Goal: Task Accomplishment & Management: Complete application form

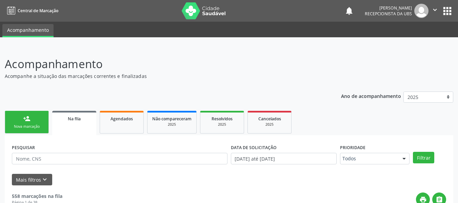
click at [25, 117] on div "person_add" at bounding box center [26, 118] width 7 height 7
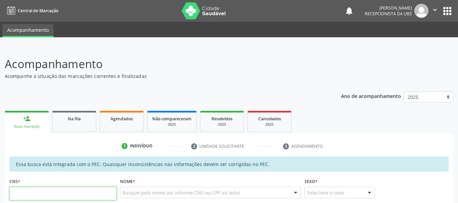
click at [37, 197] on input "text" at bounding box center [62, 194] width 107 height 14
click at [64, 196] on input "701 2020 9303 7018" at bounding box center [62, 194] width 107 height 14
type input "7"
type input "898 0058 4408 2038"
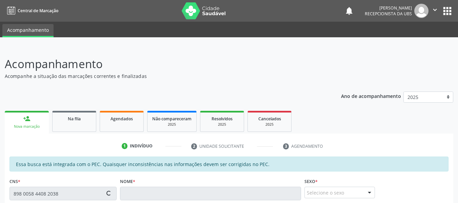
type input "153.398.624-02"
type input "26/02/2018"
type input "Maisa Regina Santana dos Santos"
type input "(82) 99413-9069"
type input "52"
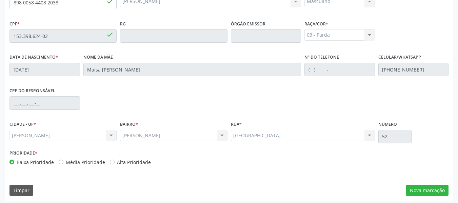
scroll to position [194, 0]
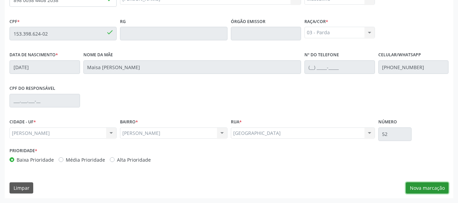
click at [428, 190] on button "Nova marcação" at bounding box center [427, 189] width 43 height 12
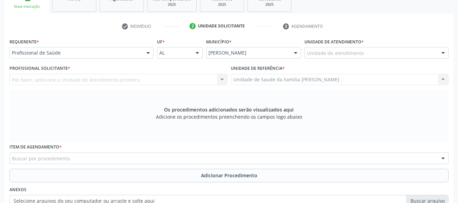
scroll to position [112, 0]
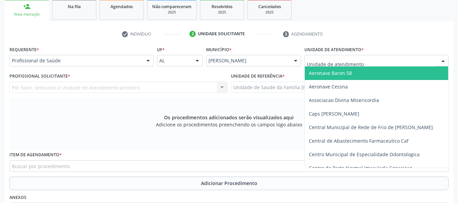
click at [443, 61] on div at bounding box center [443, 61] width 10 height 12
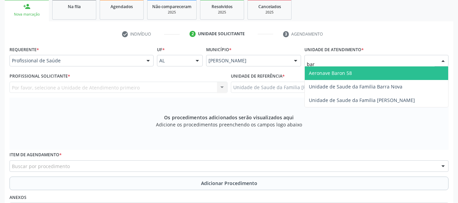
type input "barr"
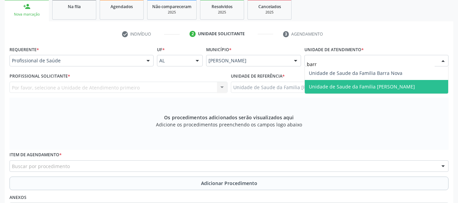
click at [383, 87] on span "Unidade de Saude da Familia [PERSON_NAME]" at bounding box center [362, 86] width 106 height 6
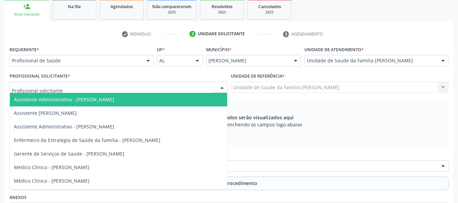
click at [221, 86] on div at bounding box center [222, 88] width 10 height 12
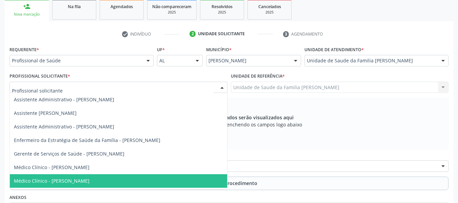
scroll to position [12, 0]
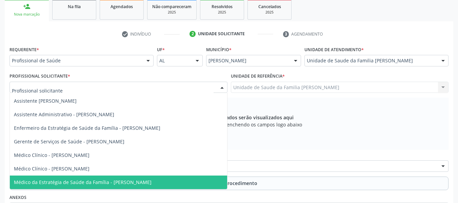
click at [140, 184] on span "Médico da Estratégia de Saúde da Família - [PERSON_NAME]" at bounding box center [83, 182] width 138 height 6
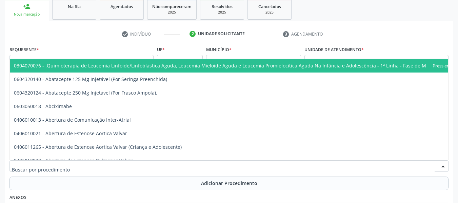
click at [72, 166] on div at bounding box center [228, 166] width 439 height 12
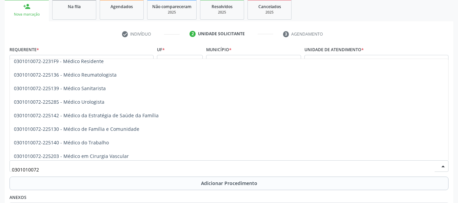
scroll to position [751, 0]
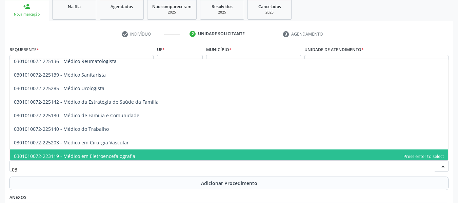
type input "0"
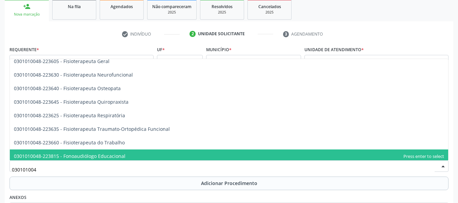
type input "0301010048"
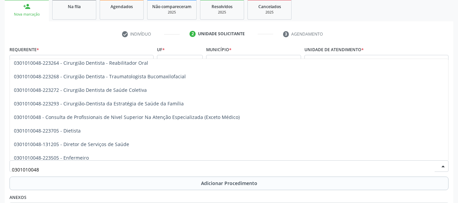
scroll to position [279, 0]
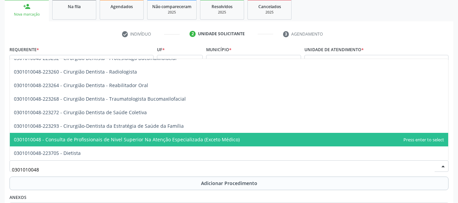
click at [235, 139] on span "0301010048 - Consulta de Profissionais de Nivel Superior Na Atenção Especializa…" at bounding box center [229, 140] width 439 height 14
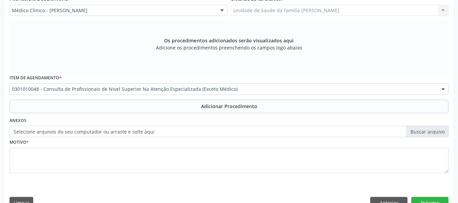
scroll to position [204, 0]
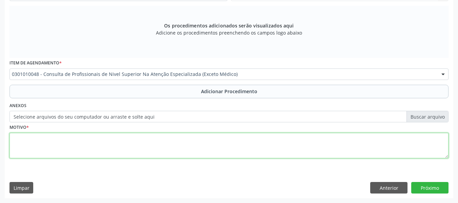
click at [29, 145] on textarea at bounding box center [228, 146] width 439 height 26
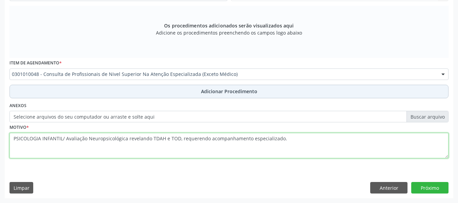
type textarea "PSICOLOGIA INFANTIL/ Avaliação Neuropsicológica revelando TDAH e TOD, requerend…"
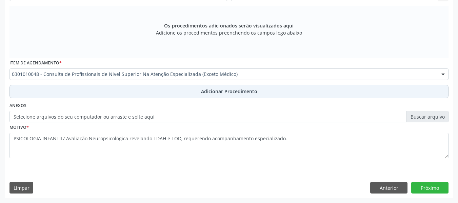
click at [227, 91] on span "Adicionar Procedimento" at bounding box center [229, 91] width 56 height 7
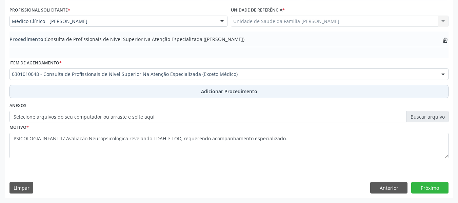
scroll to position [178, 0]
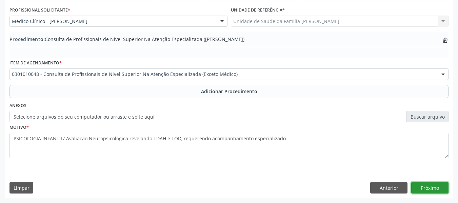
click at [432, 185] on button "Próximo" at bounding box center [430, 188] width 37 height 12
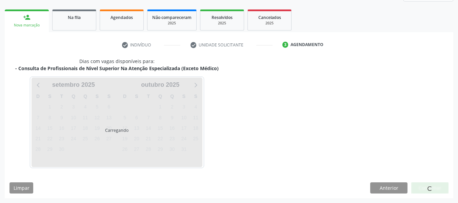
scroll to position [121, 0]
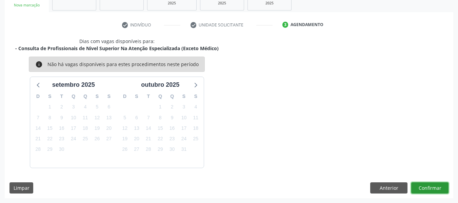
click at [424, 188] on button "Confirmar" at bounding box center [430, 189] width 37 height 12
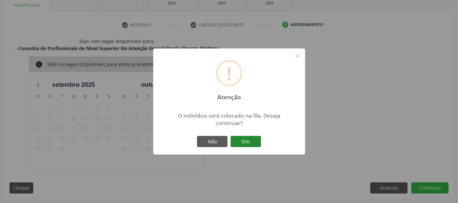
click at [247, 142] on button "Sim" at bounding box center [246, 142] width 31 height 12
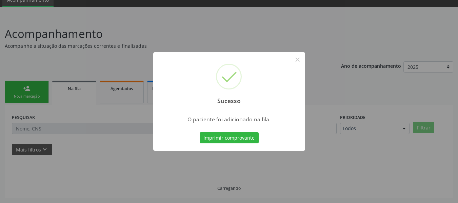
scroll to position [30, 0]
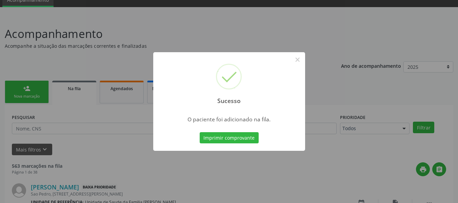
click at [23, 90] on div "Sucesso × O paciente foi adicionado na fila. Imprimir comprovante Cancel" at bounding box center [229, 101] width 458 height 203
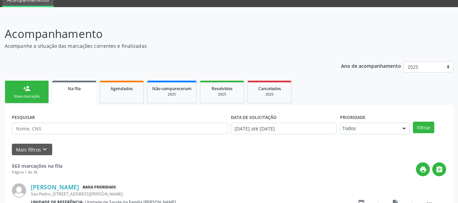
click at [26, 88] on div "person_add" at bounding box center [26, 88] width 7 height 7
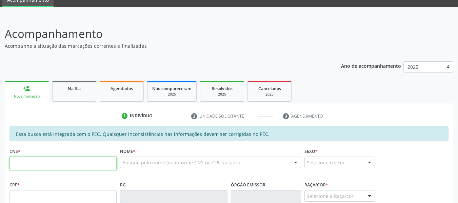
click at [25, 162] on input "text" at bounding box center [62, 164] width 107 height 14
type input "898 0058 4408 2038"
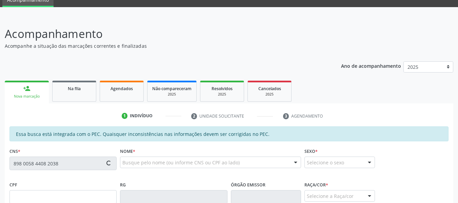
type input "153.398.624-02"
type input "26/02/2018"
type input "Maisa Regina Santana dos Santos"
type input "(82) 99413-9069"
type input "52"
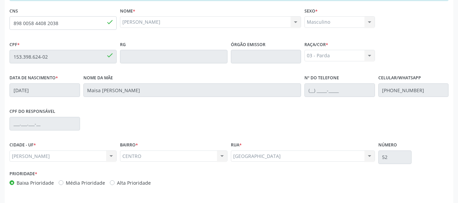
scroll to position [194, 0]
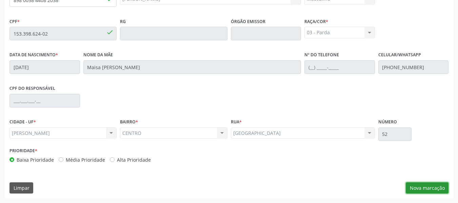
click at [422, 188] on button "Nova marcação" at bounding box center [427, 189] width 43 height 12
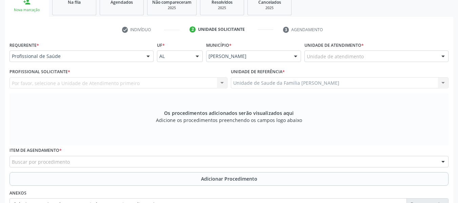
scroll to position [58, 0]
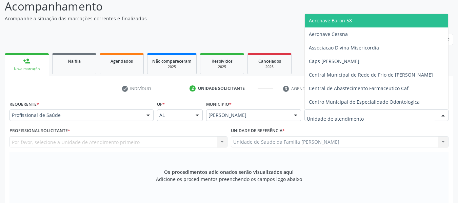
click at [442, 114] on div at bounding box center [443, 116] width 10 height 12
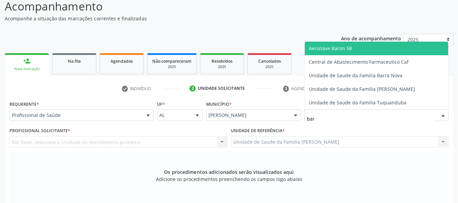
type input "barr"
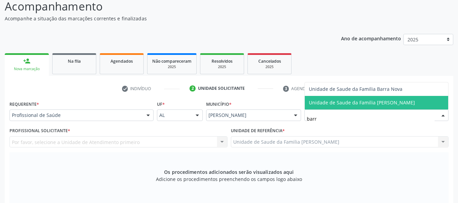
click at [364, 105] on span "Unidade de Saude da Familia [PERSON_NAME]" at bounding box center [362, 102] width 106 height 6
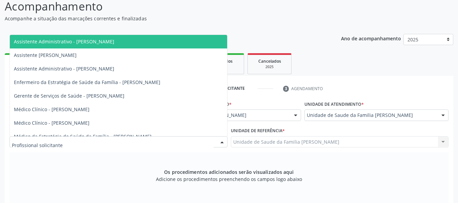
click at [223, 141] on div at bounding box center [222, 143] width 10 height 12
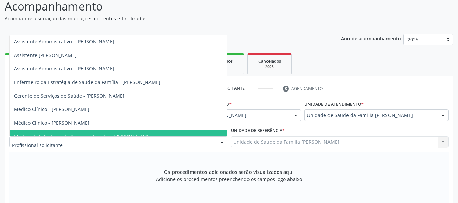
click at [132, 135] on span "Médico da Estratégia de Saúde da Família - [PERSON_NAME]" at bounding box center [83, 136] width 138 height 6
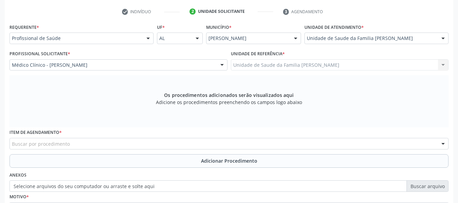
scroll to position [166, 0]
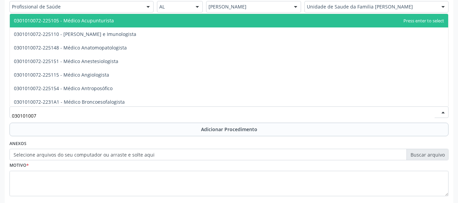
type input "0301010072"
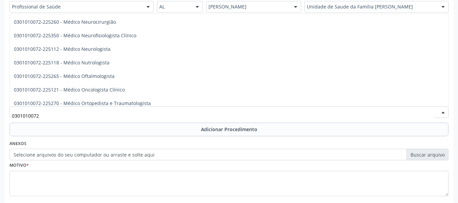
scroll to position [511, 0]
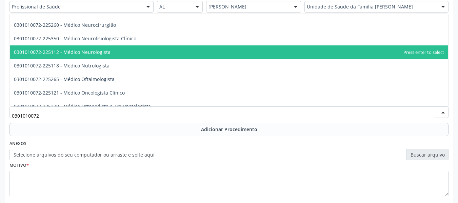
click at [121, 52] on span "0301010072-225112 - Médico Neurologista" at bounding box center [229, 52] width 439 height 14
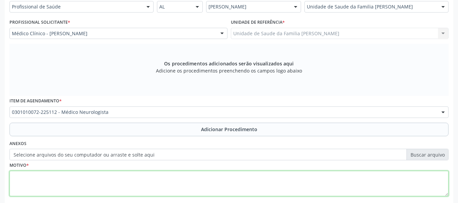
click at [32, 177] on textarea at bounding box center [228, 184] width 439 height 26
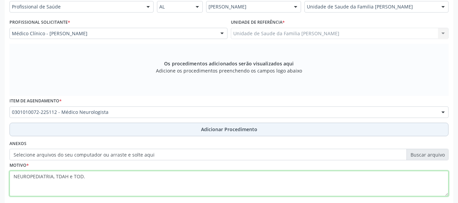
type textarea "NEUROPEDIATRIA, TDAH e TOD."
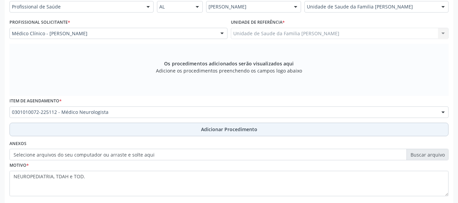
click at [224, 130] on span "Adicionar Procedimento" at bounding box center [229, 129] width 56 height 7
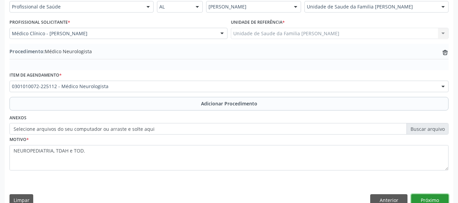
click at [434, 199] on button "Próximo" at bounding box center [430, 200] width 37 height 12
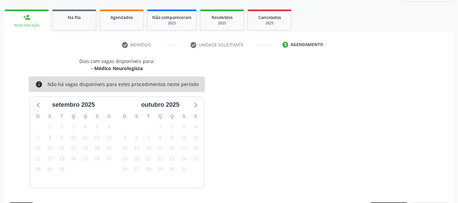
scroll to position [121, 0]
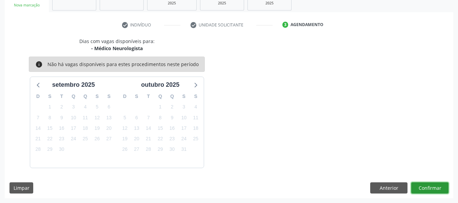
click at [430, 187] on button "Confirmar" at bounding box center [430, 189] width 37 height 12
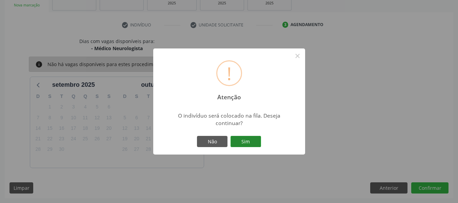
click at [248, 142] on button "Sim" at bounding box center [246, 142] width 31 height 12
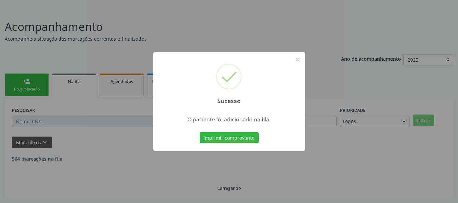
scroll to position [30, 0]
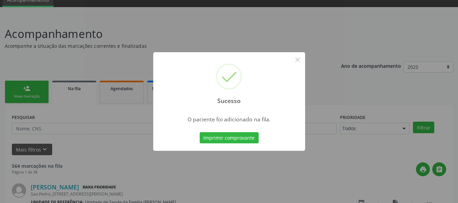
click at [26, 84] on div "Sucesso × O paciente foi adicionado na fila. Imprimir comprovante Cancel" at bounding box center [229, 101] width 458 height 203
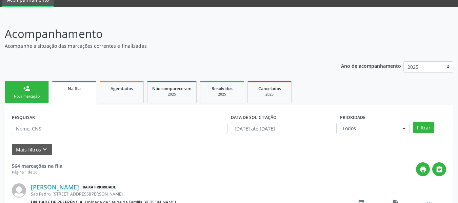
click at [26, 84] on link "person_add Nova marcação" at bounding box center [27, 92] width 44 height 23
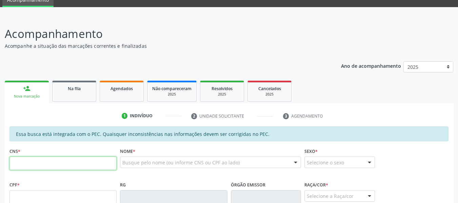
click at [33, 162] on input "text" at bounding box center [62, 164] width 107 height 14
type input "700 5035 9779 1956"
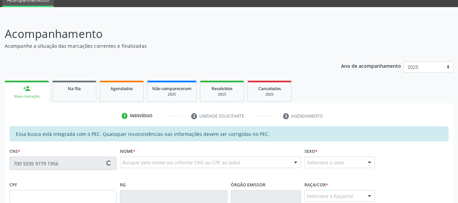
type input "053.571.934-52"
type input "[DATE]"
type input "[PERSON_NAME]"
type input "[PHONE_NUMBER]"
type input "262"
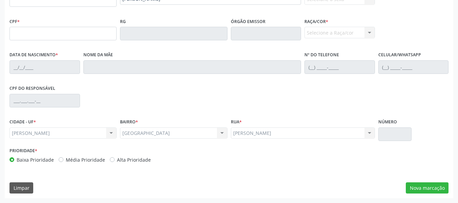
scroll to position [0, 0]
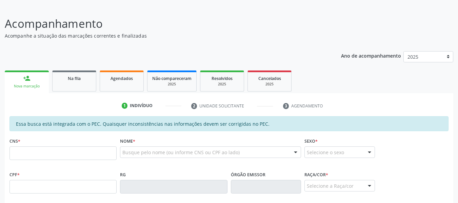
scroll to position [41, 0]
click at [30, 155] on input "text" at bounding box center [62, 153] width 107 height 14
type input "700 5035 9779 1956"
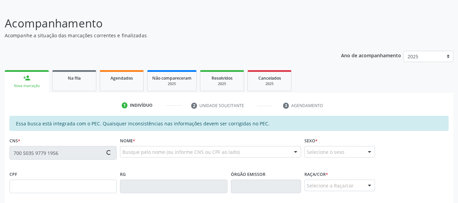
type input "053.571.934-52"
type input "[DATE]"
type input "[PERSON_NAME]"
type input "[PHONE_NUMBER]"
type input "109"
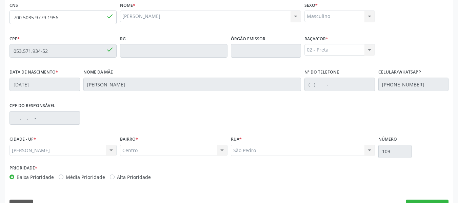
scroll to position [194, 0]
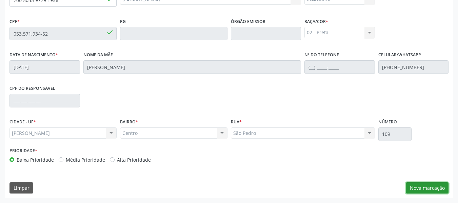
click at [430, 188] on button "Nova marcação" at bounding box center [427, 189] width 43 height 12
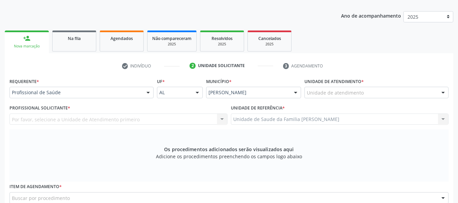
scroll to position [58, 0]
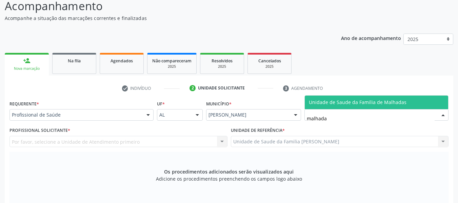
type input "malhadas"
click at [329, 103] on span "Unidade de Saude da Familia de Malhadas" at bounding box center [358, 102] width 98 height 6
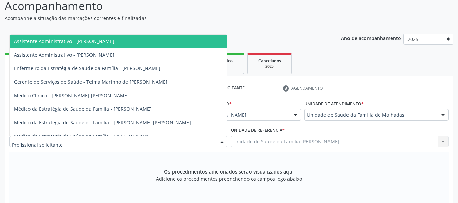
click at [222, 142] on div at bounding box center [222, 142] width 10 height 12
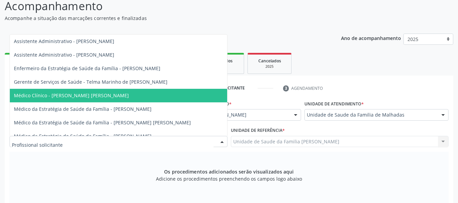
click at [61, 96] on span "Médico Clínico - [PERSON_NAME] [PERSON_NAME]" at bounding box center [71, 95] width 115 height 6
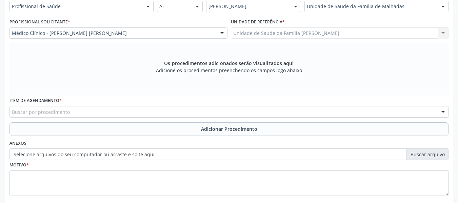
scroll to position [175, 0]
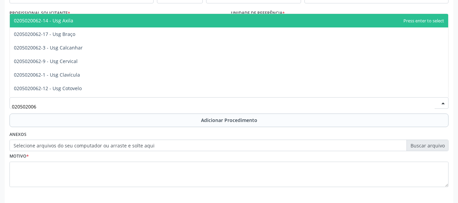
type input "0205020062"
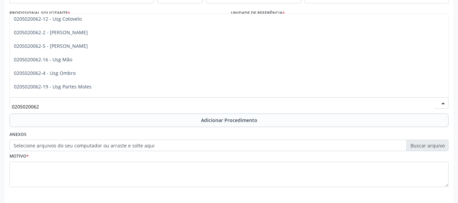
scroll to position [66, 0]
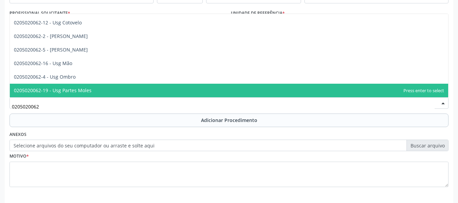
click at [95, 90] on span "0205020062-19 - Usg Partes Moles" at bounding box center [229, 91] width 439 height 14
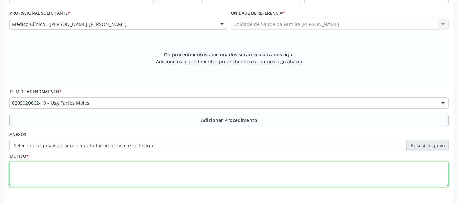
click at [24, 170] on textarea at bounding box center [228, 175] width 439 height 26
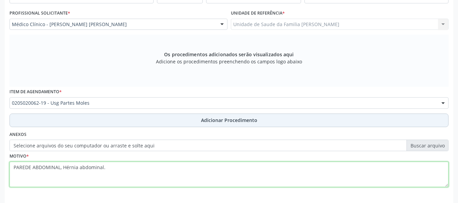
type textarea "PAREDE ABDOMINAL, Hérnia abdominal."
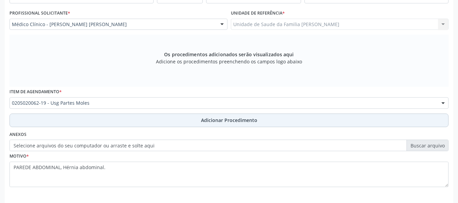
click at [244, 121] on span "Adicionar Procedimento" at bounding box center [229, 120] width 56 height 7
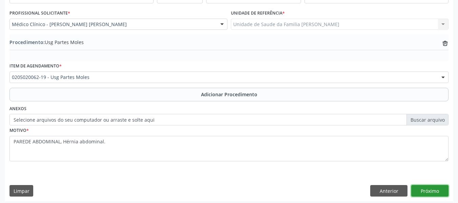
click at [431, 190] on button "Próximo" at bounding box center [430, 191] width 37 height 12
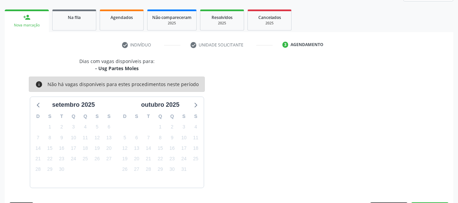
scroll to position [121, 0]
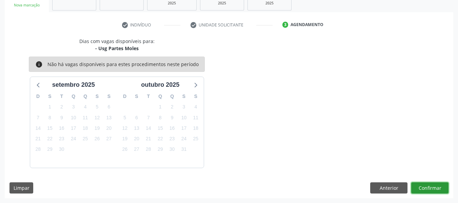
click at [431, 190] on button "Confirmar" at bounding box center [430, 189] width 37 height 12
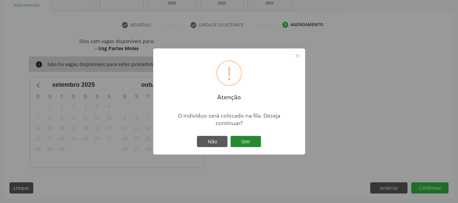
click at [246, 139] on button "Sim" at bounding box center [246, 142] width 31 height 12
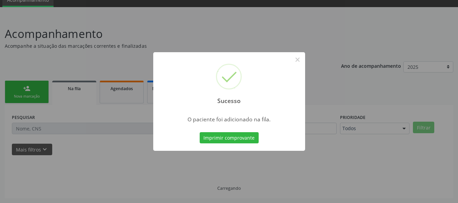
scroll to position [30, 0]
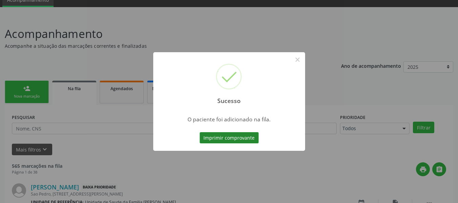
click at [219, 140] on button "Imprimir comprovante" at bounding box center [229, 138] width 59 height 12
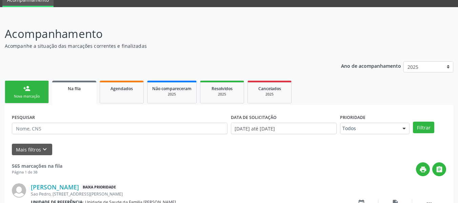
click at [23, 92] on link "person_add Nova marcação" at bounding box center [27, 92] width 44 height 23
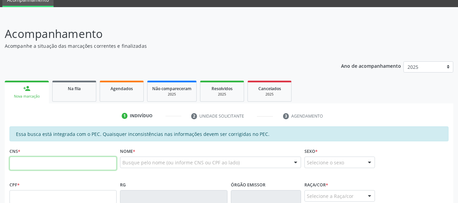
click at [26, 168] on input "text" at bounding box center [62, 164] width 107 height 14
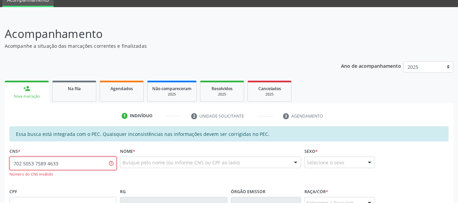
type input "702 5053 7589 4633"
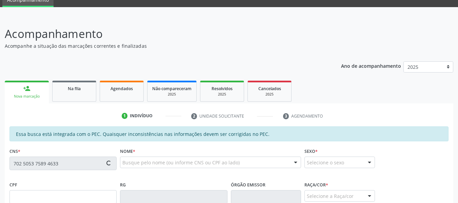
type input "179.262.804-88"
type input "[DATE]"
type input "[PERSON_NAME]"
type input "[PHONE_NUMBER]"
type input "S/N"
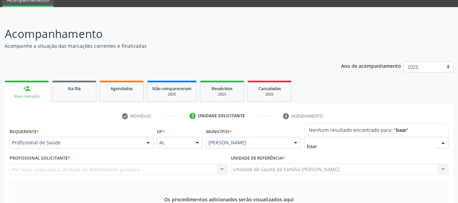
type input "baarr"
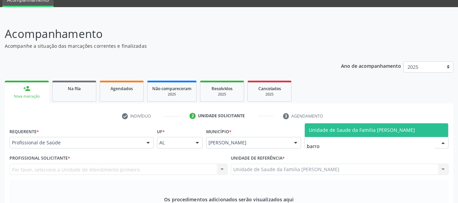
click at [337, 127] on span "Unidade de Saude da Familia [PERSON_NAME]" at bounding box center [362, 130] width 106 height 6
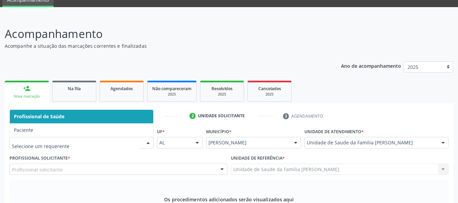
click at [149, 137] on div at bounding box center [148, 143] width 10 height 12
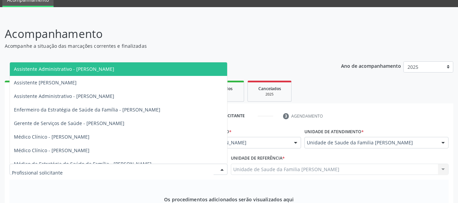
click at [222, 164] on div at bounding box center [222, 170] width 10 height 12
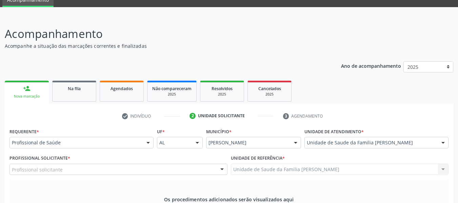
click at [120, 180] on div "Os procedimentos adicionados serão visualizados aqui Adicione os procedimentos …" at bounding box center [228, 206] width 439 height 52
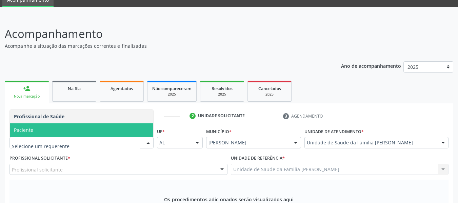
click at [149, 137] on div at bounding box center [148, 143] width 10 height 12
click at [36, 123] on span "Paciente" at bounding box center [82, 130] width 144 height 14
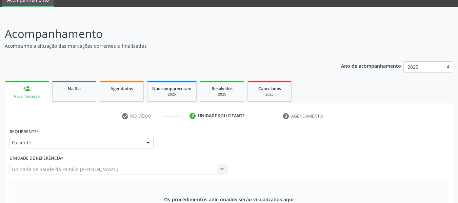
type input "0301010072"
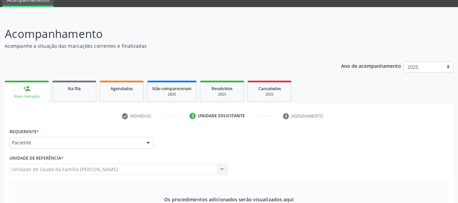
type textarea "DERMATOLOGIA PEDIATRA, paciente faz acompanhamento no Hospital universitário. L…"
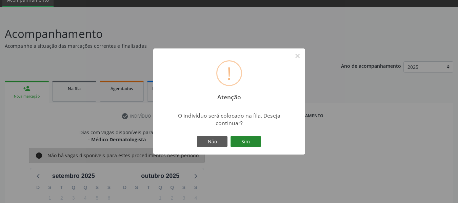
click at [249, 140] on button "Sim" at bounding box center [246, 142] width 31 height 12
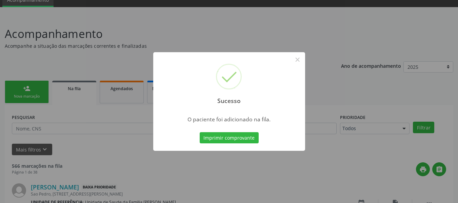
click at [23, 88] on div "Sucesso × O paciente foi adicionado na fila. Imprimir comprovante Cancel" at bounding box center [229, 101] width 458 height 203
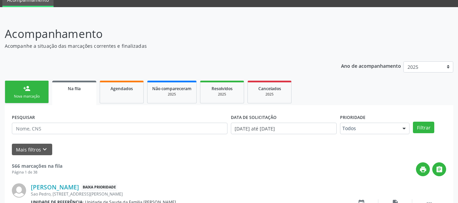
click at [23, 88] on link "person_add Nova marcação" at bounding box center [27, 92] width 44 height 23
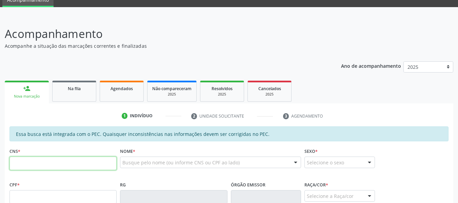
click at [18, 164] on input "text" at bounding box center [62, 164] width 107 height 14
type input "702 5053 7589 4633"
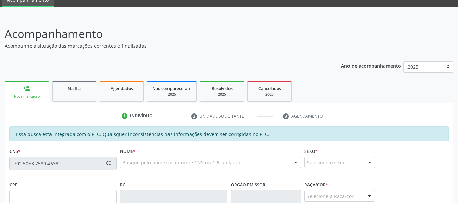
type input "179.262.804-88"
type input "[DATE]"
type input "[PERSON_NAME]"
type input "[PHONE_NUMBER]"
type input "S/N"
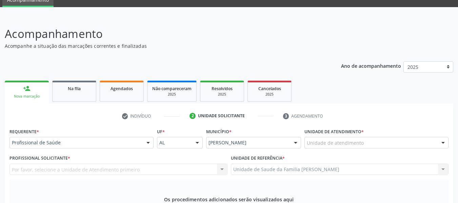
click at [442, 164] on div "Unidade de Saude da Familia Barro Vermelho Unidade de Saude da Familia Barro Ve…" at bounding box center [340, 170] width 218 height 12
click at [369, 137] on div "Unidade de atendimento" at bounding box center [377, 143] width 144 height 12
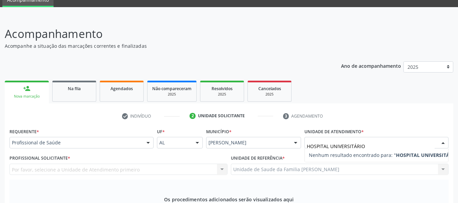
click at [386, 152] on span "Nenhum resultado encontrado para: " HOSPITAL UNIVERSITÁRIO "" at bounding box center [384, 155] width 151 height 6
type input "HOSPITAL UNIVERSITÁRIO PROF [PERSON_NAME]"
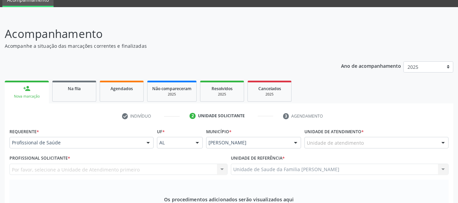
click at [444, 137] on div at bounding box center [443, 143] width 10 height 12
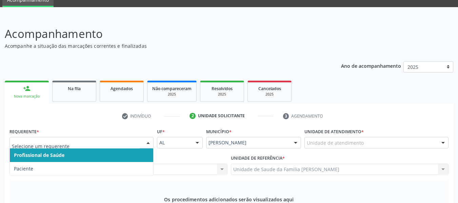
click at [149, 137] on div at bounding box center [148, 143] width 10 height 12
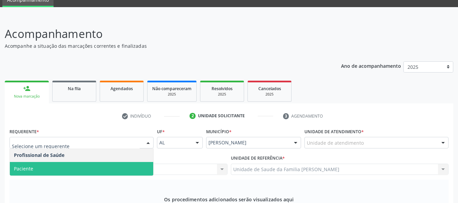
click at [36, 162] on span "Paciente" at bounding box center [82, 169] width 144 height 14
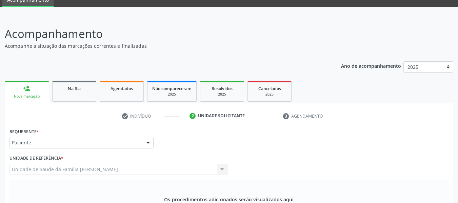
type input "radiografia"
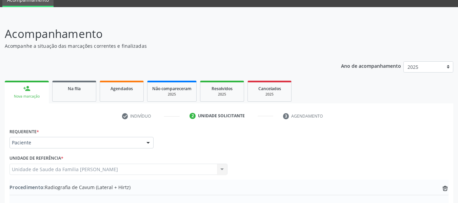
type textarea "s/ justificativa"
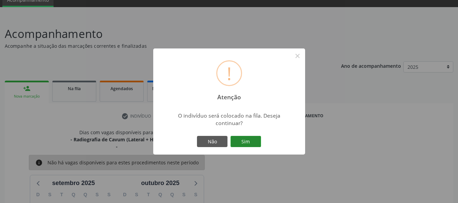
click at [245, 141] on button "Sim" at bounding box center [246, 142] width 31 height 12
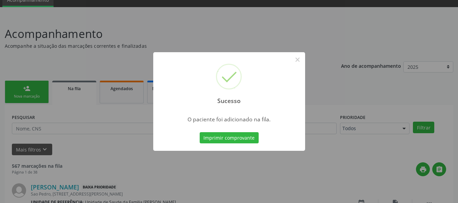
click at [24, 89] on div "Sucesso × O paciente foi adicionado na fila. Imprimir comprovante Cancel" at bounding box center [229, 101] width 458 height 203
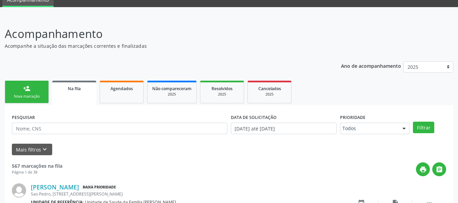
click at [24, 89] on div "person_add" at bounding box center [26, 88] width 7 height 7
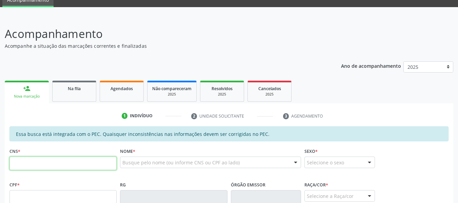
click at [23, 164] on input "text" at bounding box center [62, 164] width 107 height 14
type input "702 5053 7589 4633"
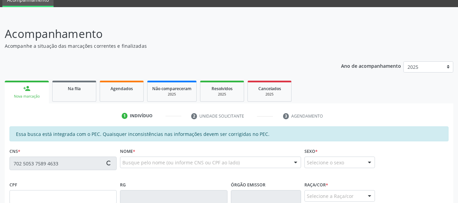
type input "179.262.804-88"
type input "[DATE]"
type input "[PERSON_NAME]"
type input "[PHONE_NUMBER]"
type input "S/N"
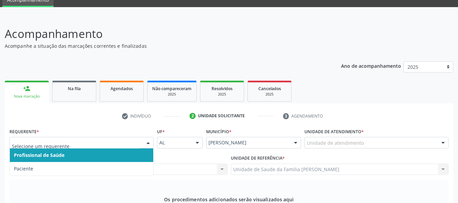
click at [148, 137] on div at bounding box center [148, 143] width 10 height 12
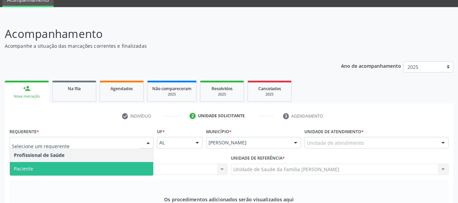
click at [46, 162] on span "Paciente" at bounding box center [82, 169] width 144 height 14
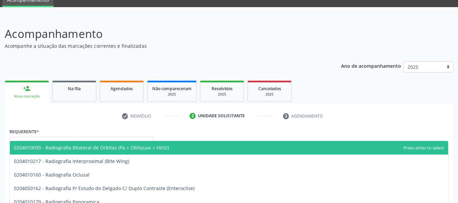
type input "radiografia"
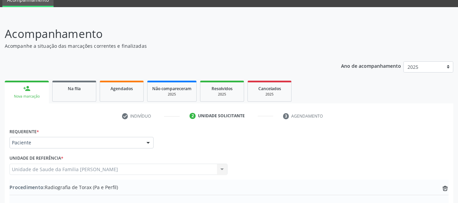
type textarea "s/ justificativa"
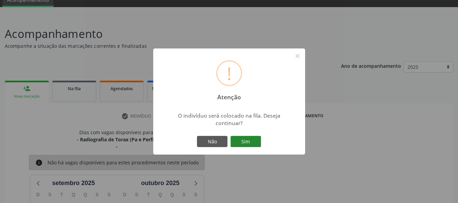
click at [246, 138] on button "Sim" at bounding box center [246, 142] width 31 height 12
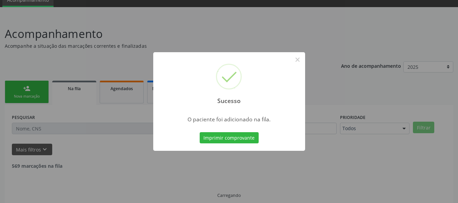
click at [154, 47] on div "Sucesso × O paciente foi adicionado na fila. Imprimir comprovante Cancel" at bounding box center [229, 101] width 458 height 203
